Goal: Find specific page/section: Find specific page/section

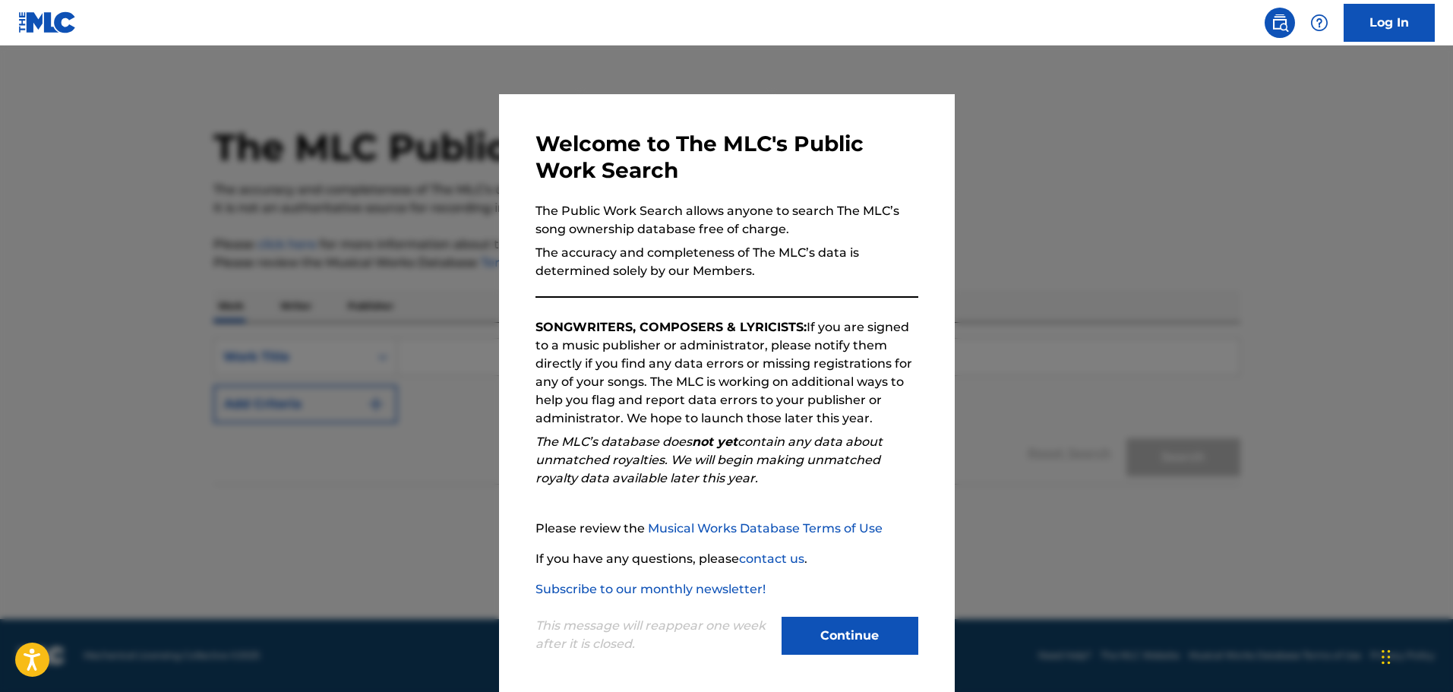
scroll to position [3, 0]
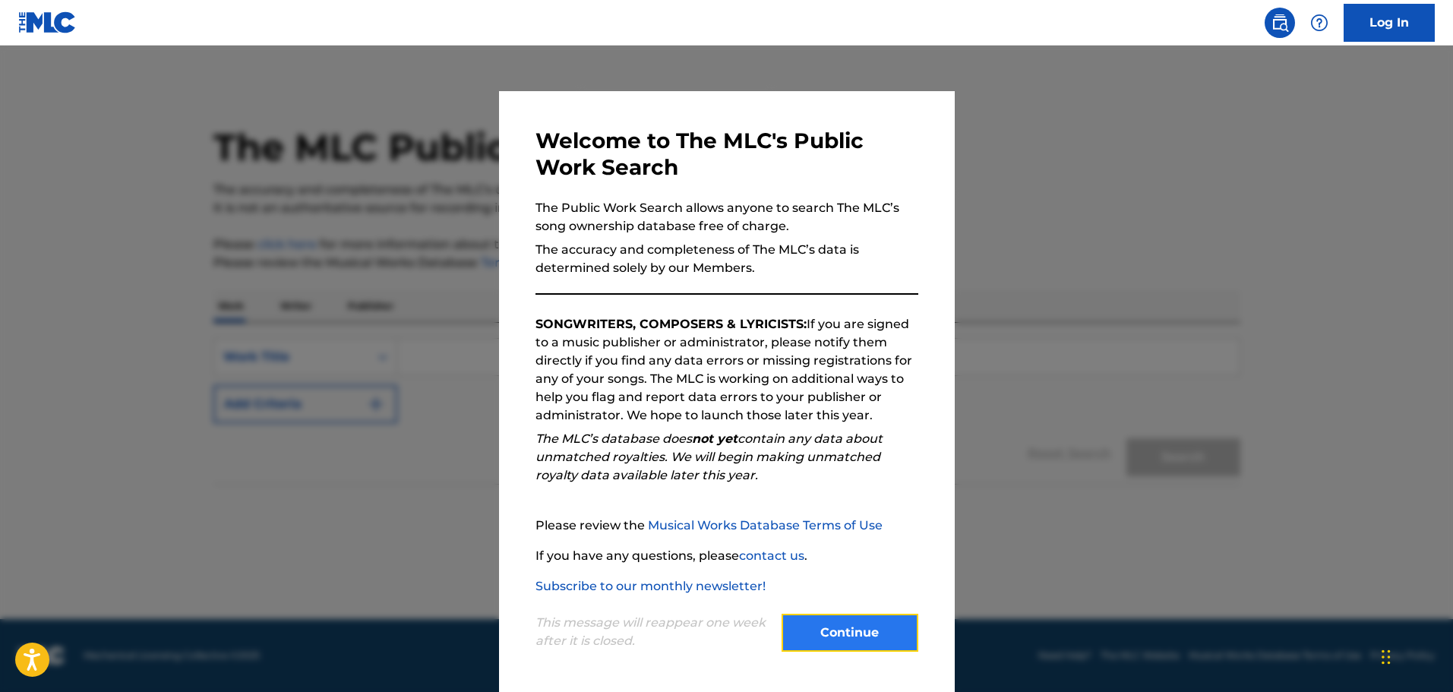
click at [809, 617] on button "Continue" at bounding box center [850, 633] width 137 height 38
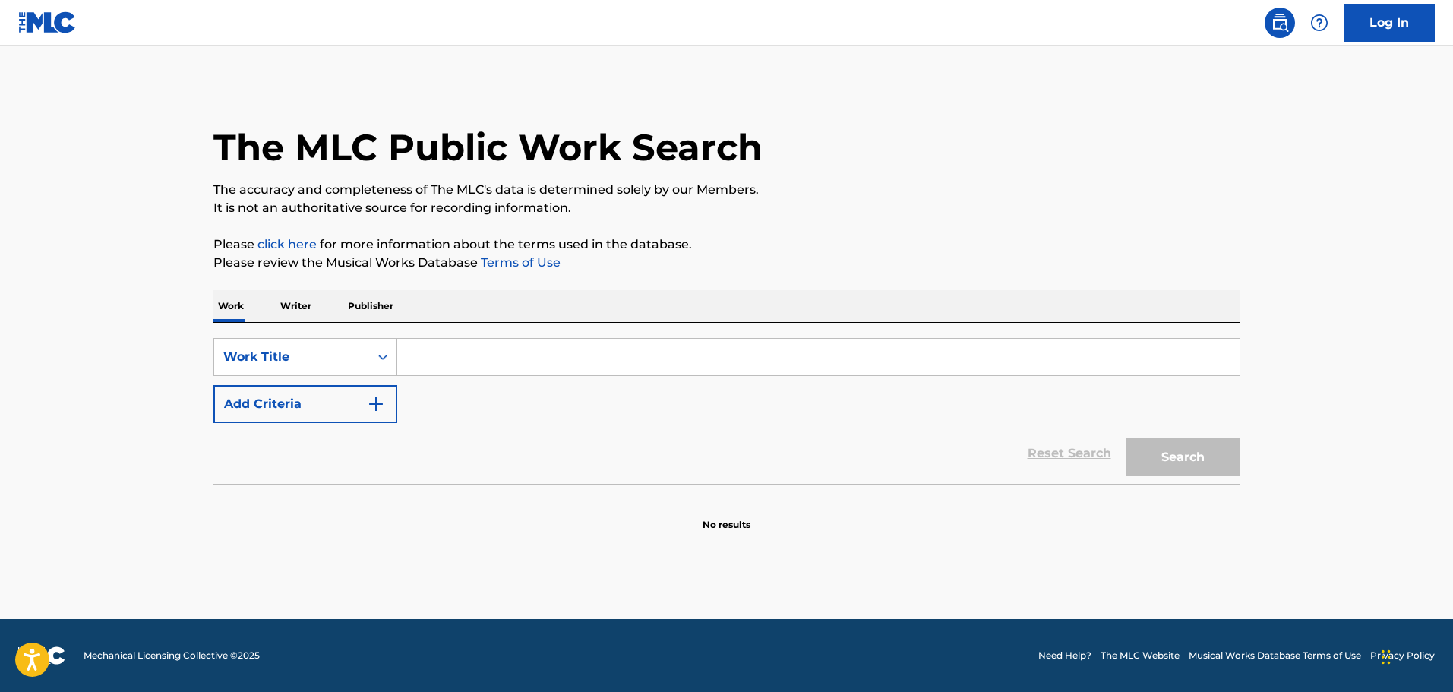
click at [301, 313] on p "Writer" at bounding box center [296, 306] width 40 height 32
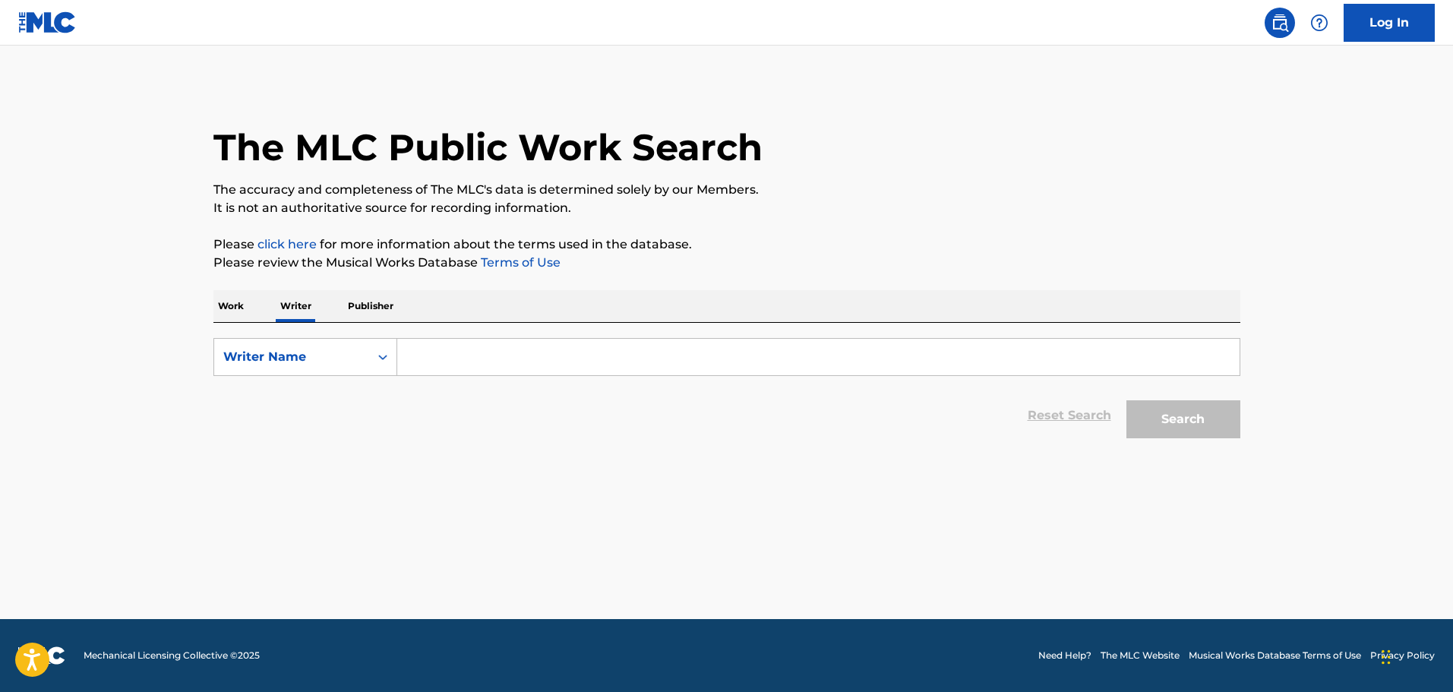
click at [573, 357] on input "Search Form" at bounding box center [818, 357] width 843 height 36
paste input "[PERSON_NAME]"
type input "[PERSON_NAME]"
click at [1170, 417] on button "Search" at bounding box center [1184, 419] width 114 height 38
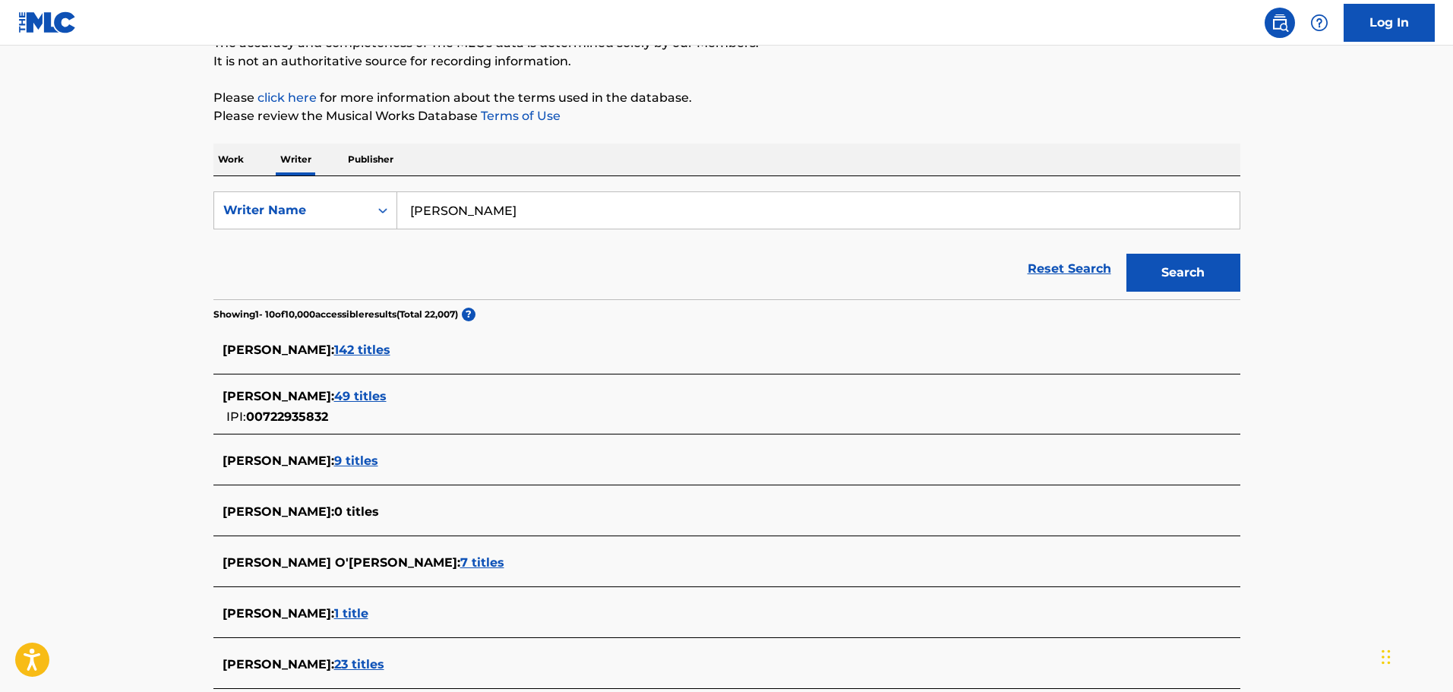
scroll to position [152, 0]
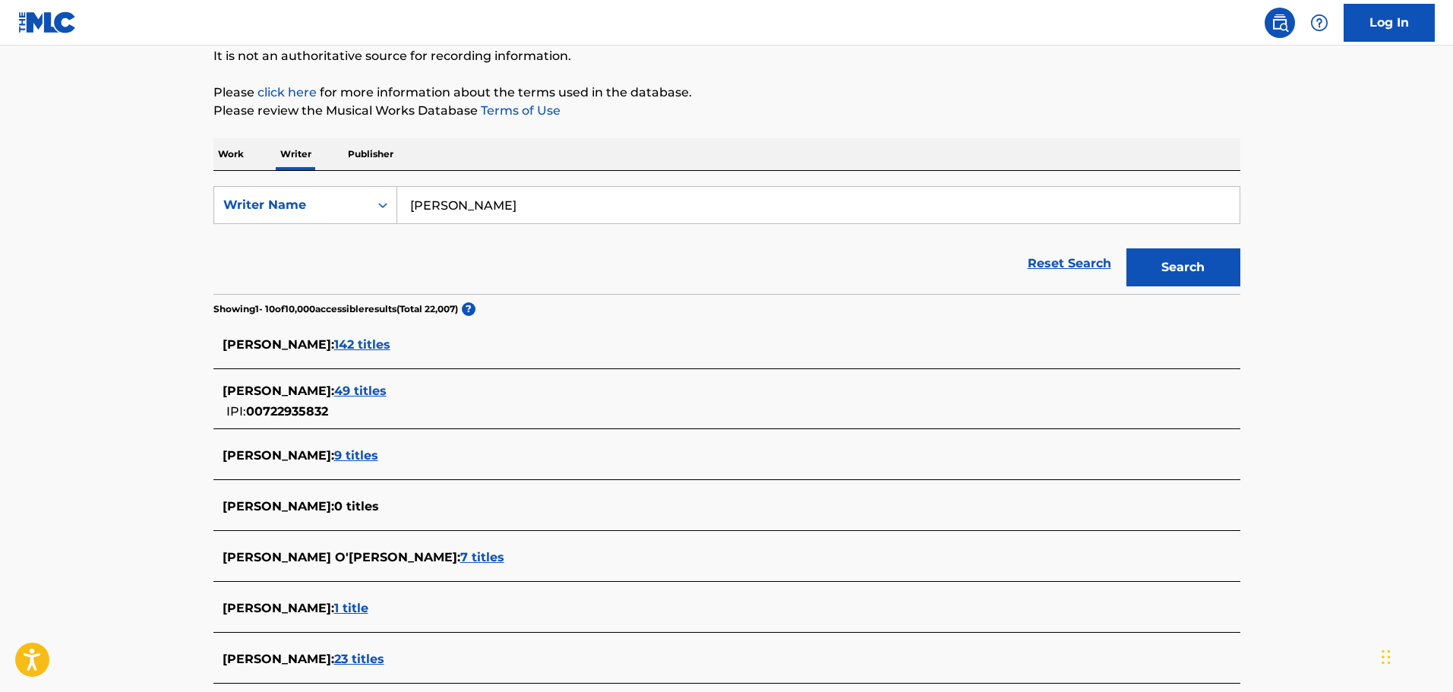
click at [384, 385] on span "49 titles" at bounding box center [360, 391] width 52 height 14
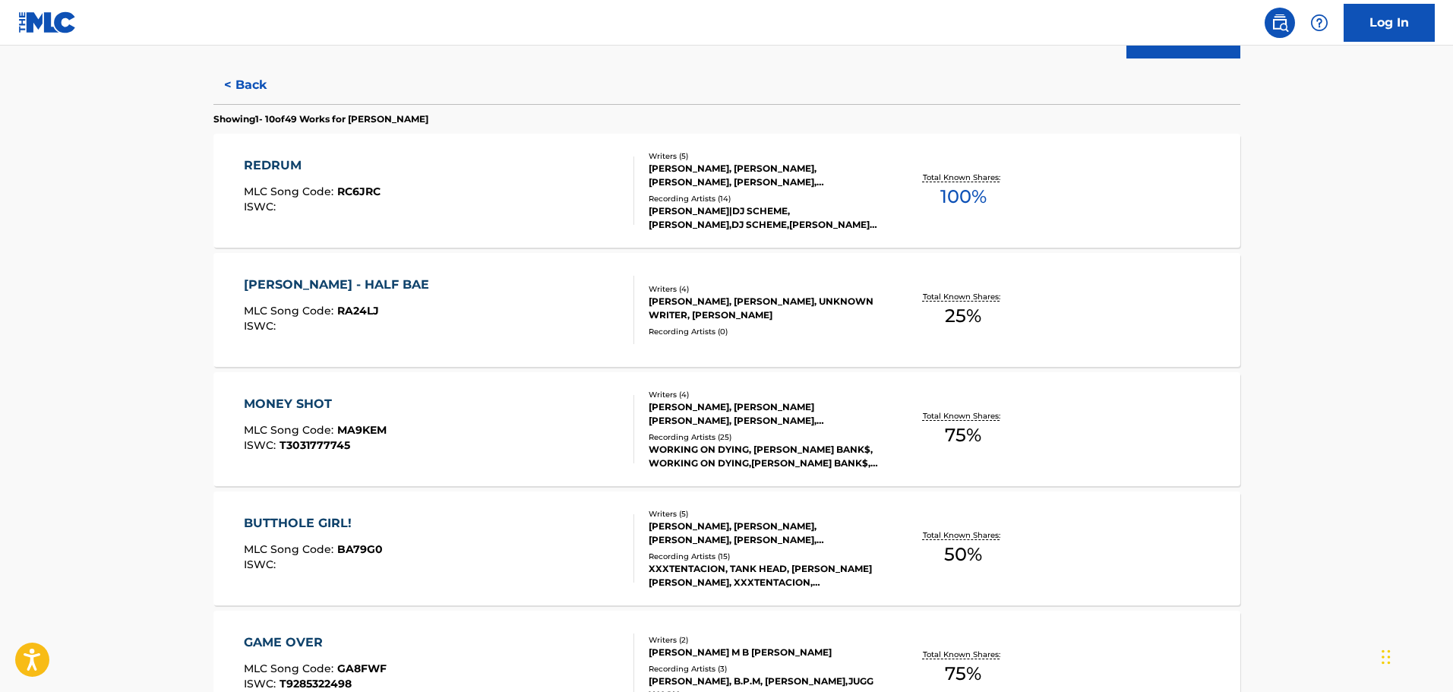
scroll to position [0, 0]
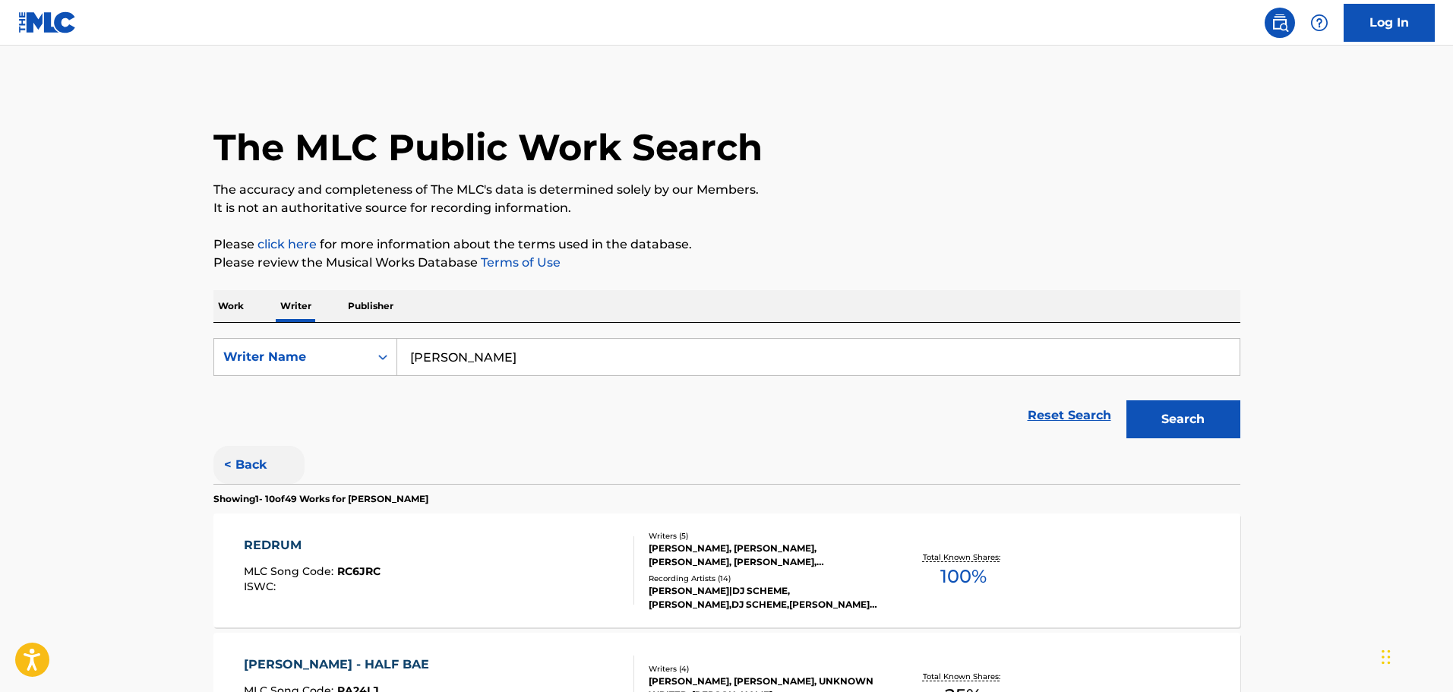
click at [238, 470] on button "< Back" at bounding box center [258, 465] width 91 height 38
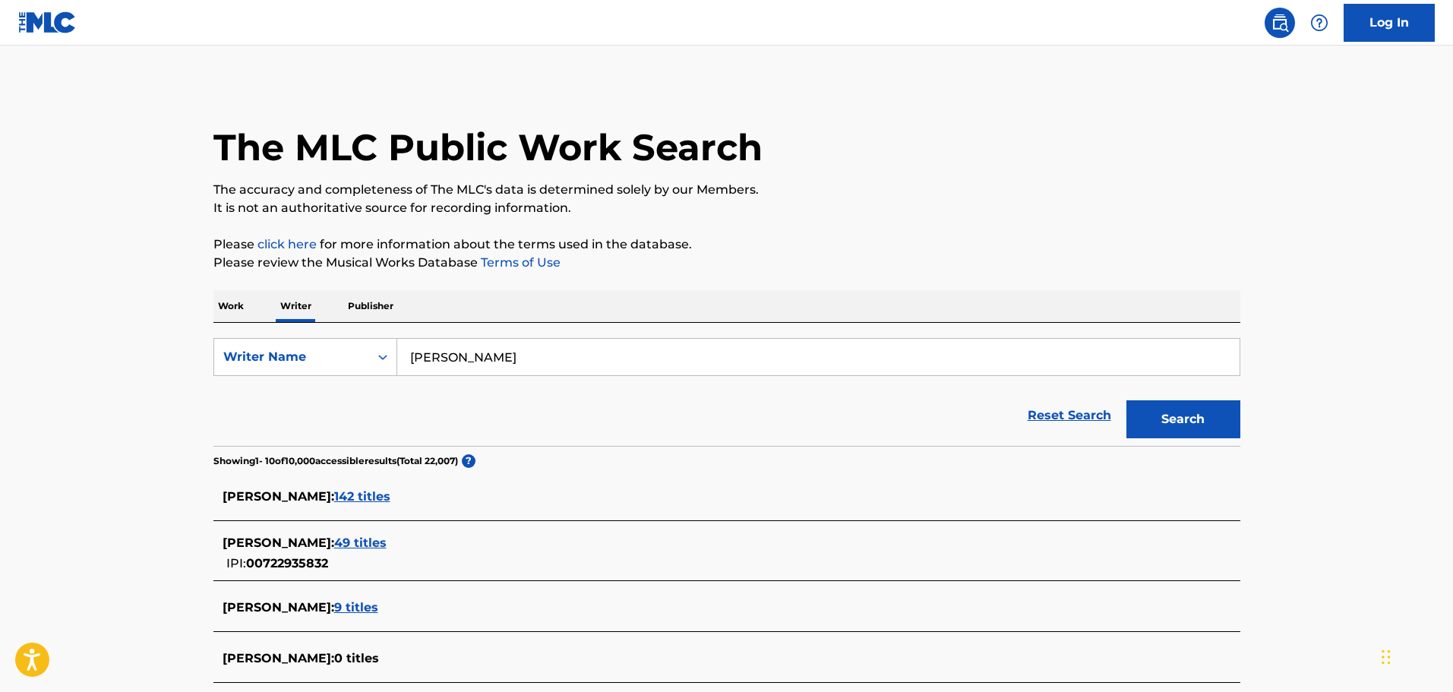
click at [387, 498] on span "142 titles" at bounding box center [362, 496] width 56 height 14
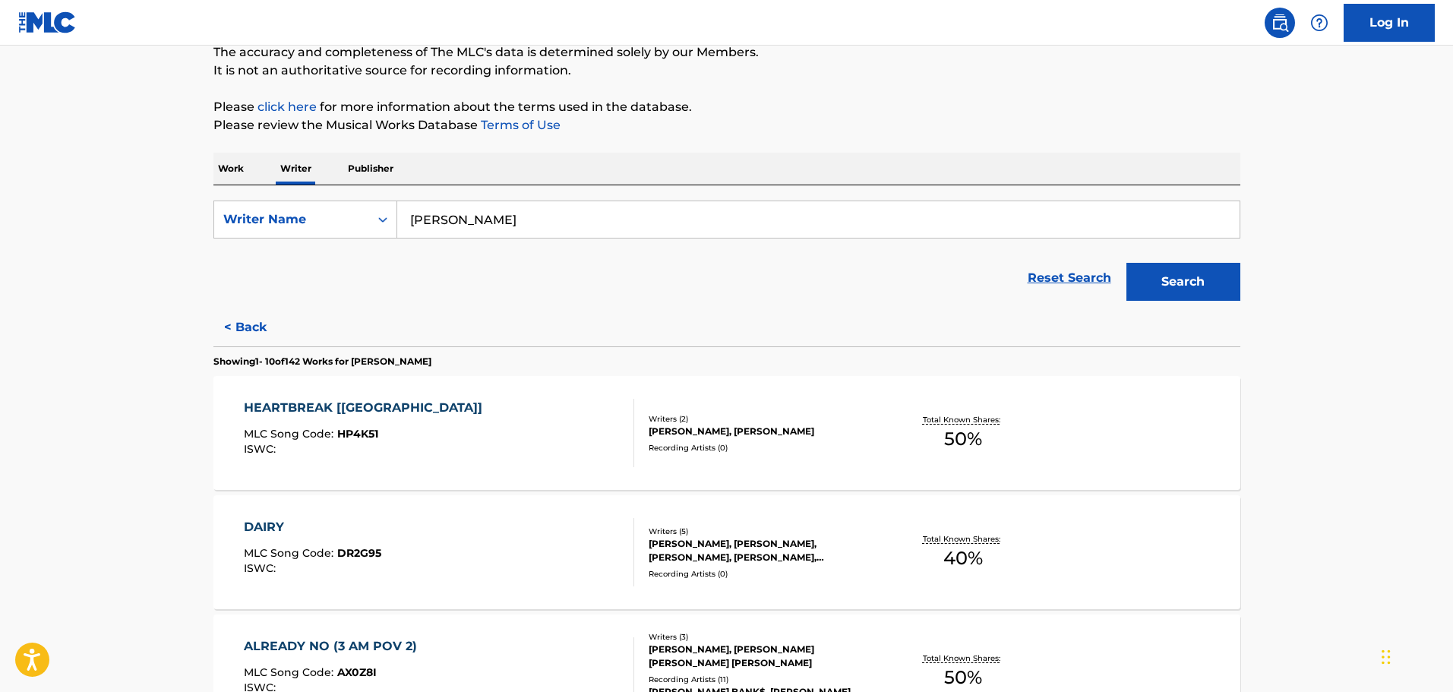
scroll to position [152, 0]
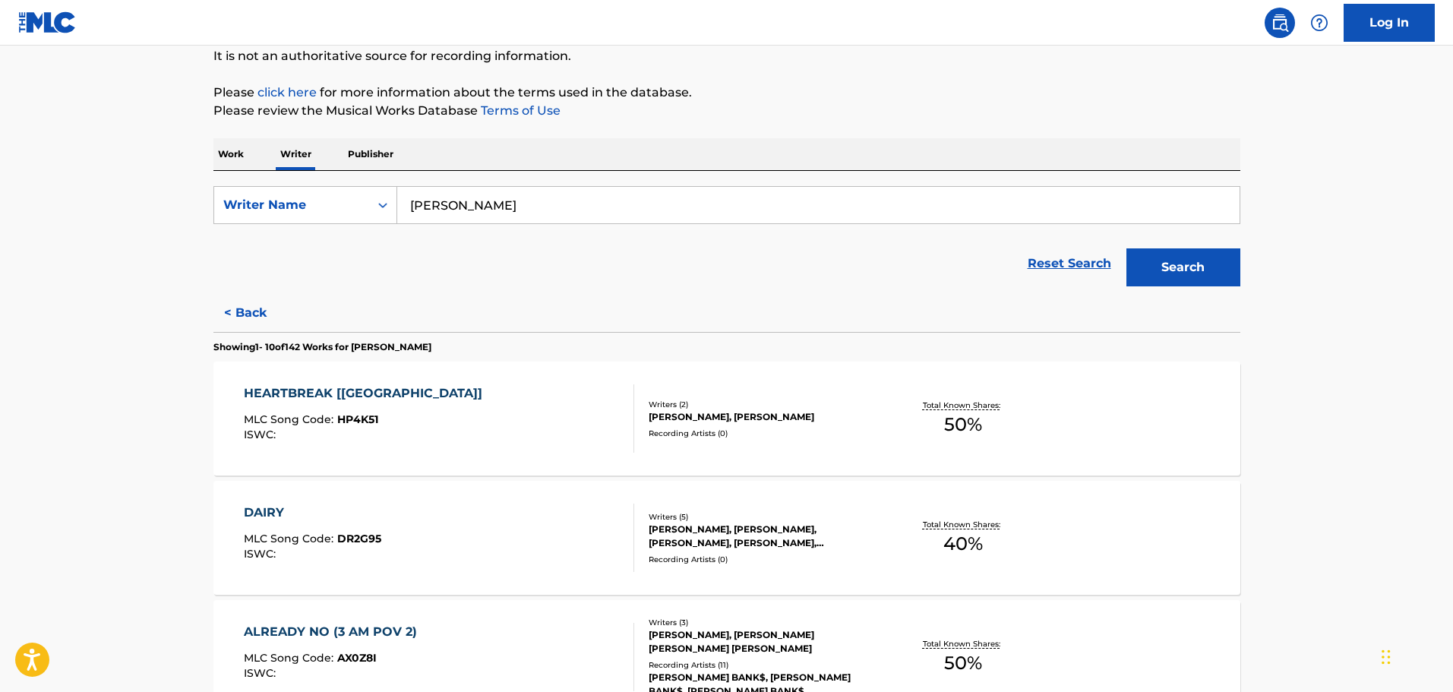
click at [368, 404] on div "HEARTBREAK [[GEOGRAPHIC_DATA]] MLC Song Code : HP4K51 ISWC :" at bounding box center [367, 418] width 246 height 68
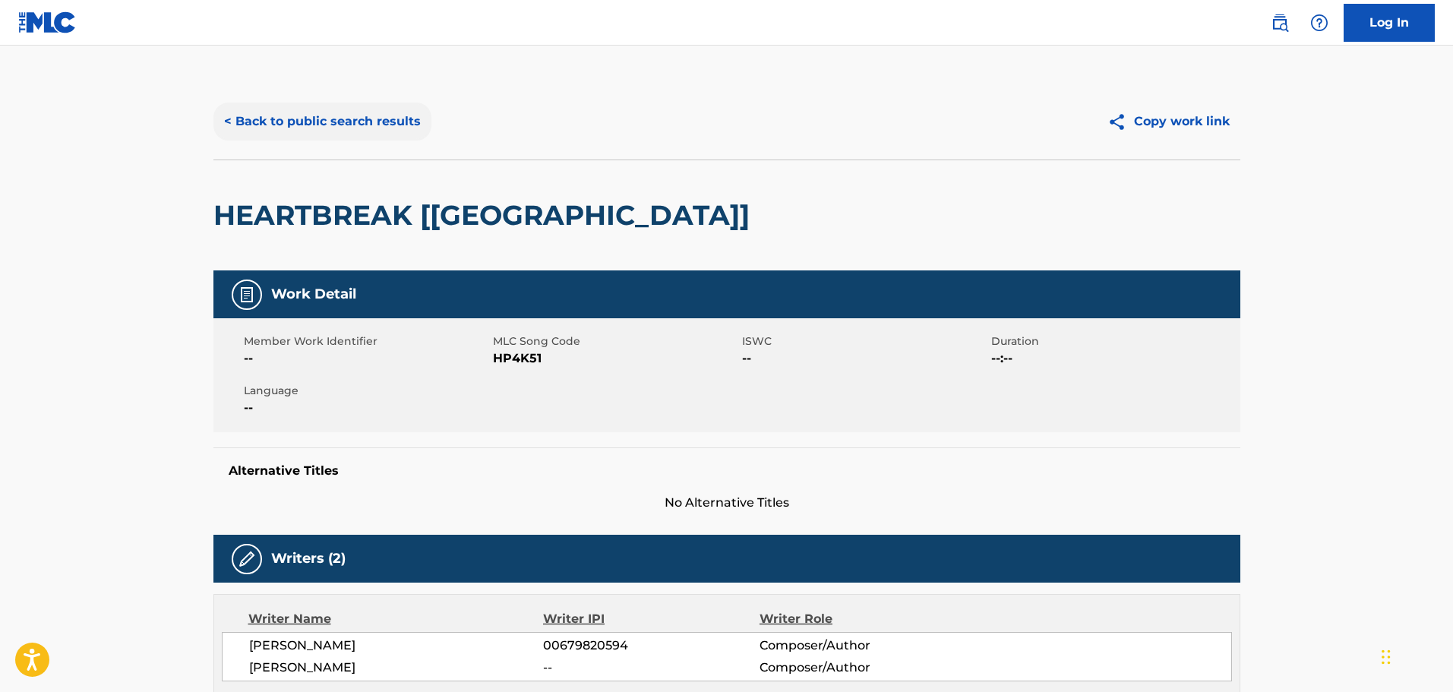
click at [332, 118] on button "< Back to public search results" at bounding box center [322, 122] width 218 height 38
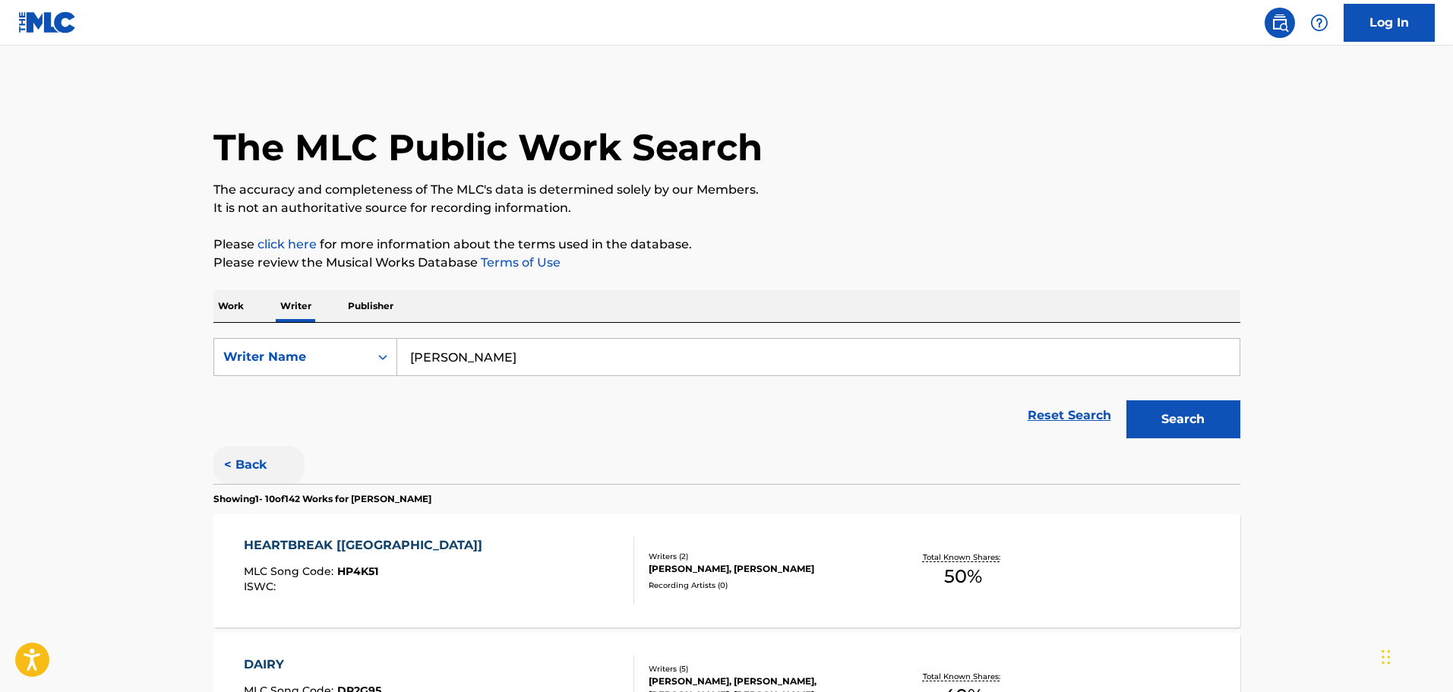
click at [238, 448] on button "< Back" at bounding box center [258, 465] width 91 height 38
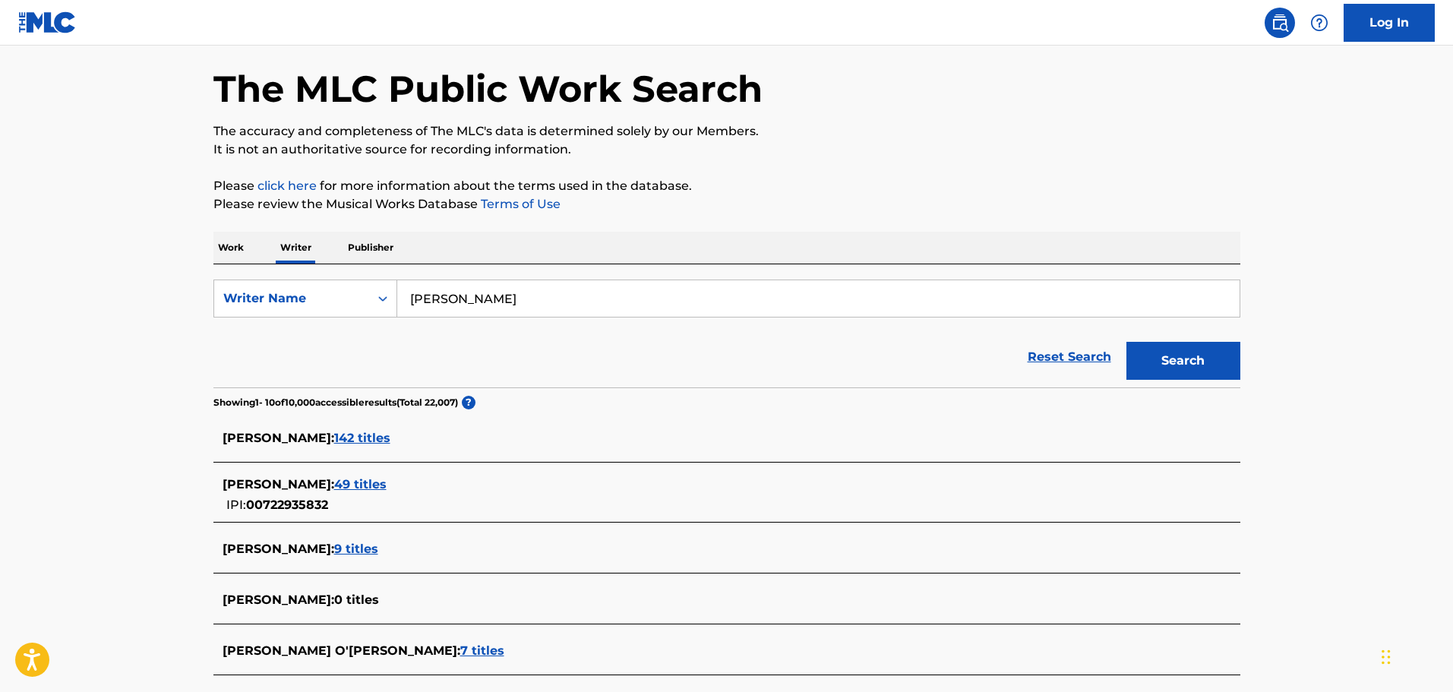
scroll to position [152, 0]
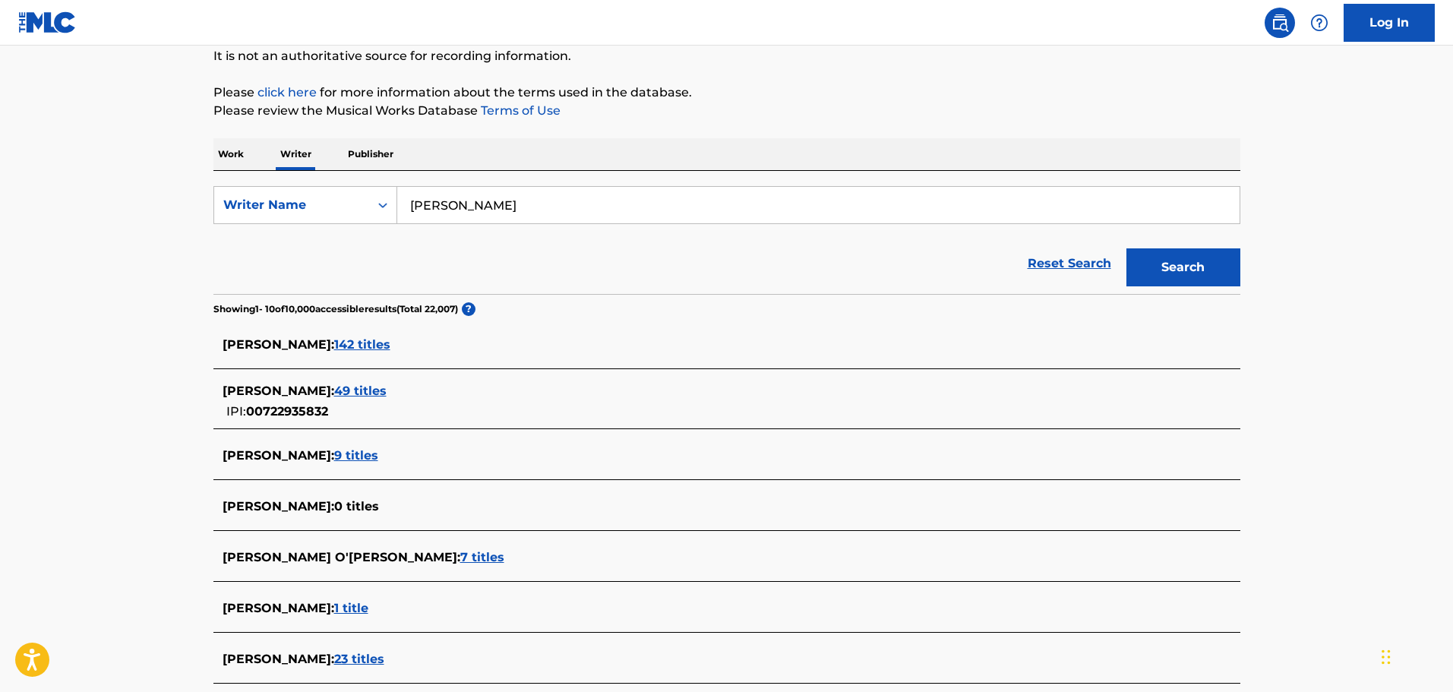
click at [362, 392] on span "49 titles" at bounding box center [360, 391] width 52 height 14
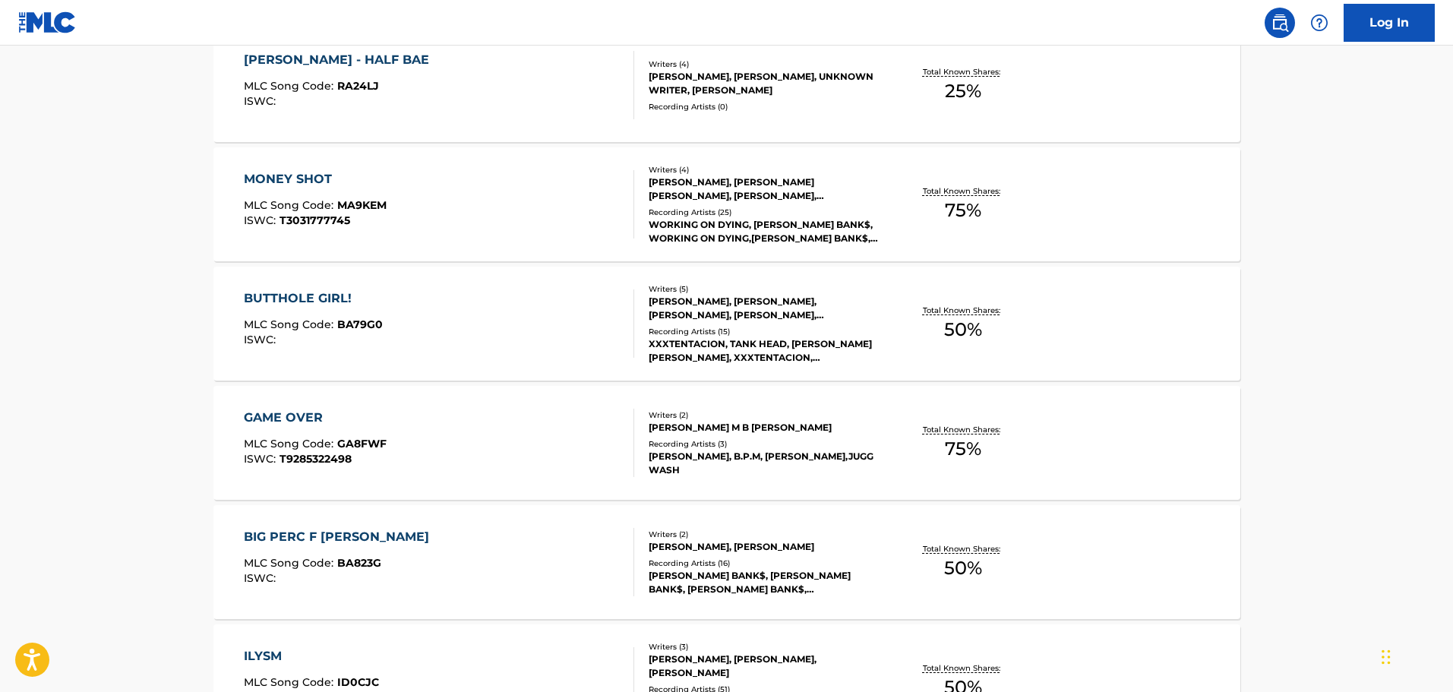
scroll to position [408, 0]
